Goal: Task Accomplishment & Management: Complete application form

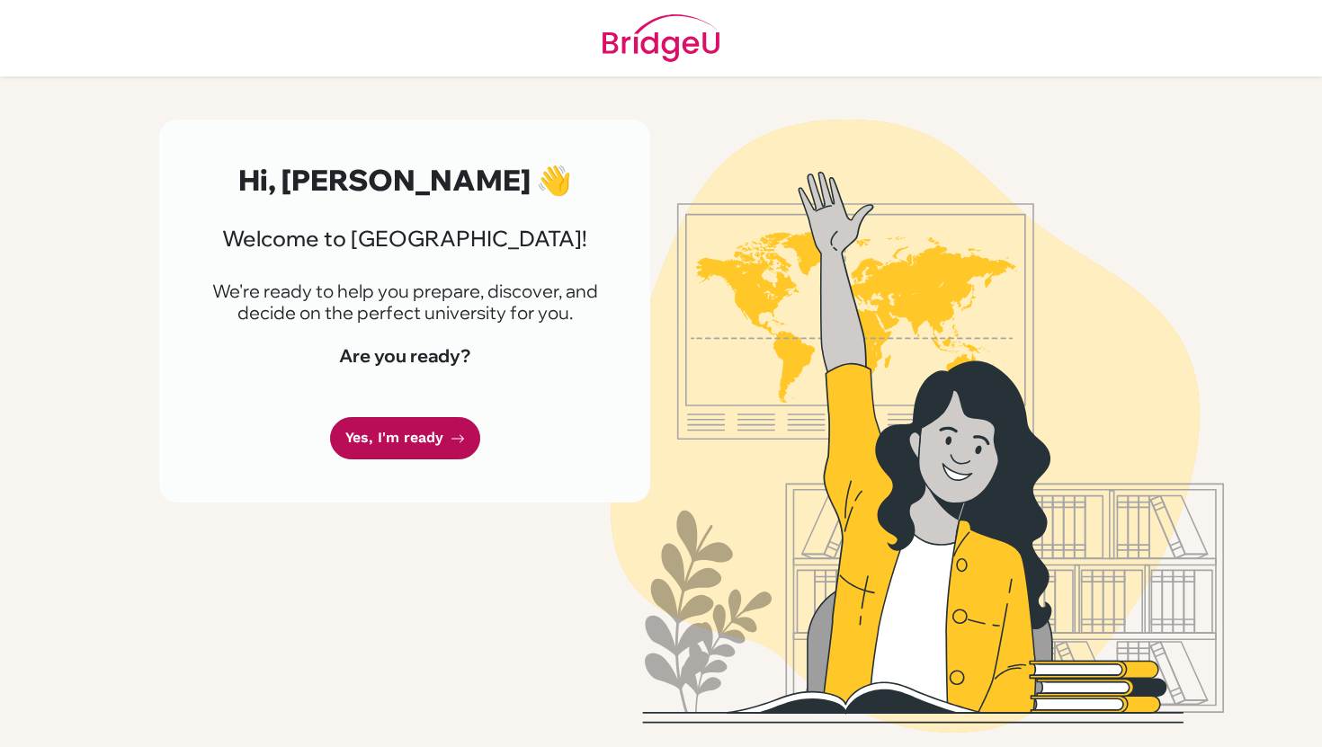
click at [402, 429] on link "Yes, I'm ready" at bounding box center [405, 438] width 150 height 42
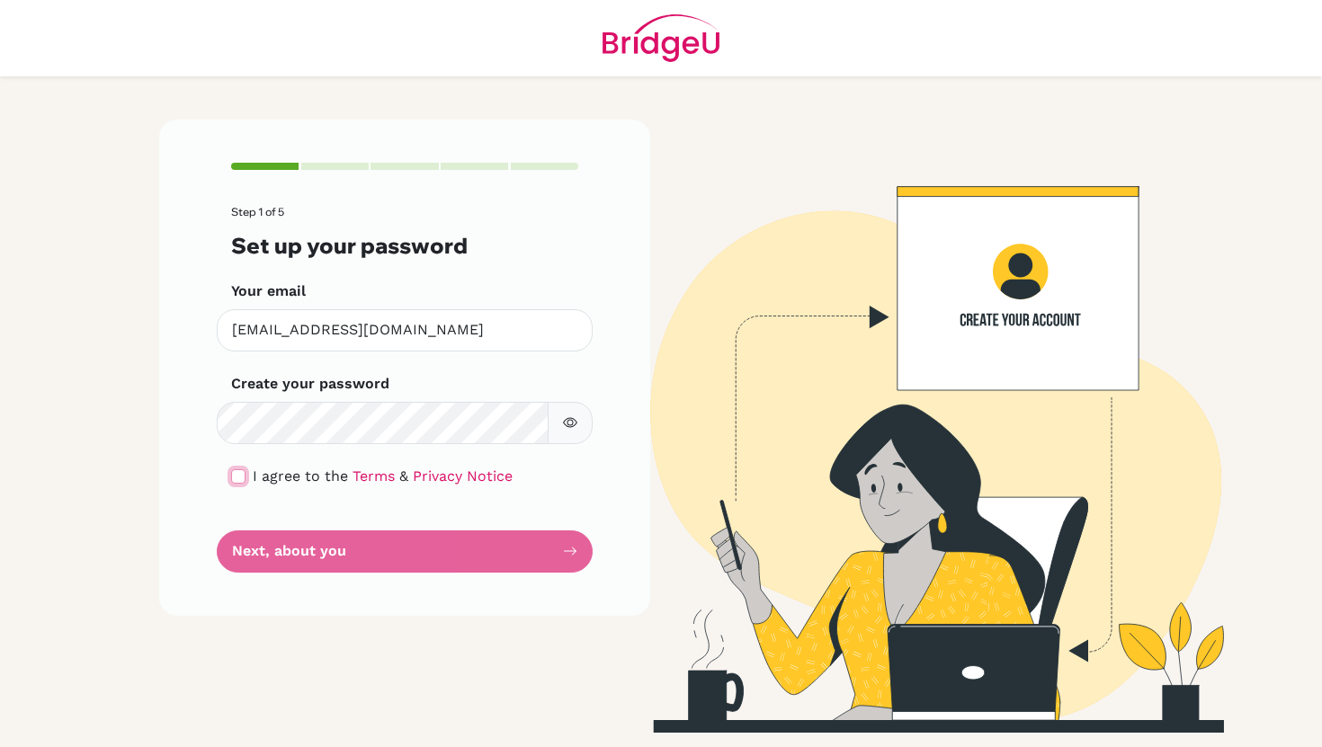
click at [236, 478] on input "checkbox" at bounding box center [238, 476] width 14 height 14
checkbox input "true"
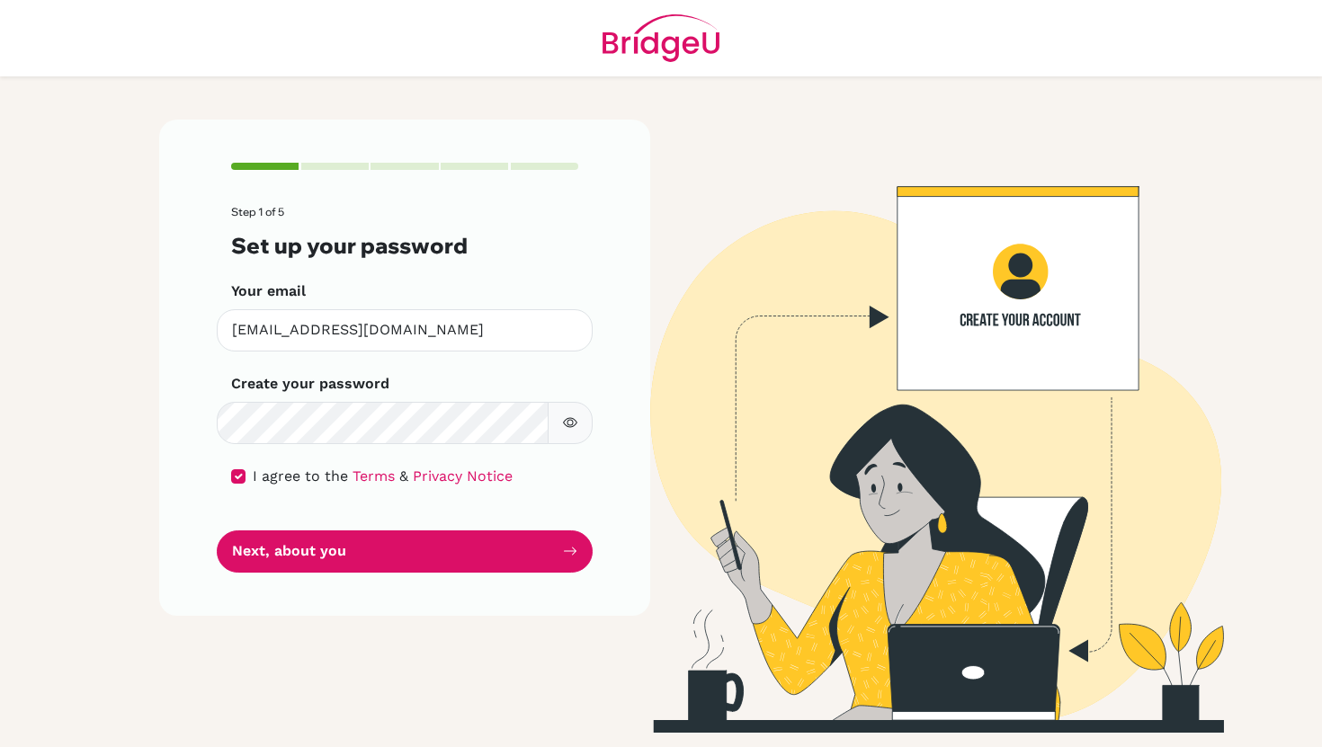
click at [557, 432] on button "button" at bounding box center [570, 423] width 45 height 42
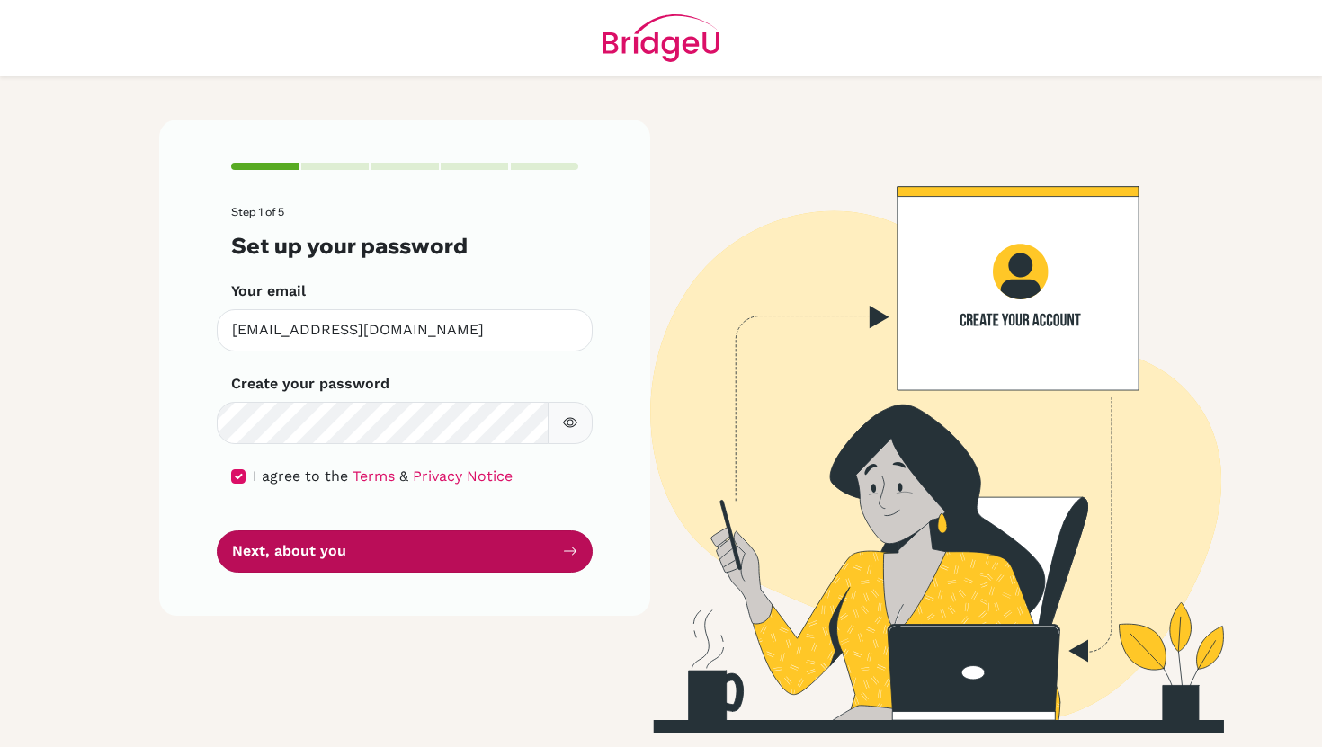
click at [483, 558] on button "Next, about you" at bounding box center [405, 551] width 376 height 42
